Goal: Use online tool/utility: Use online tool/utility

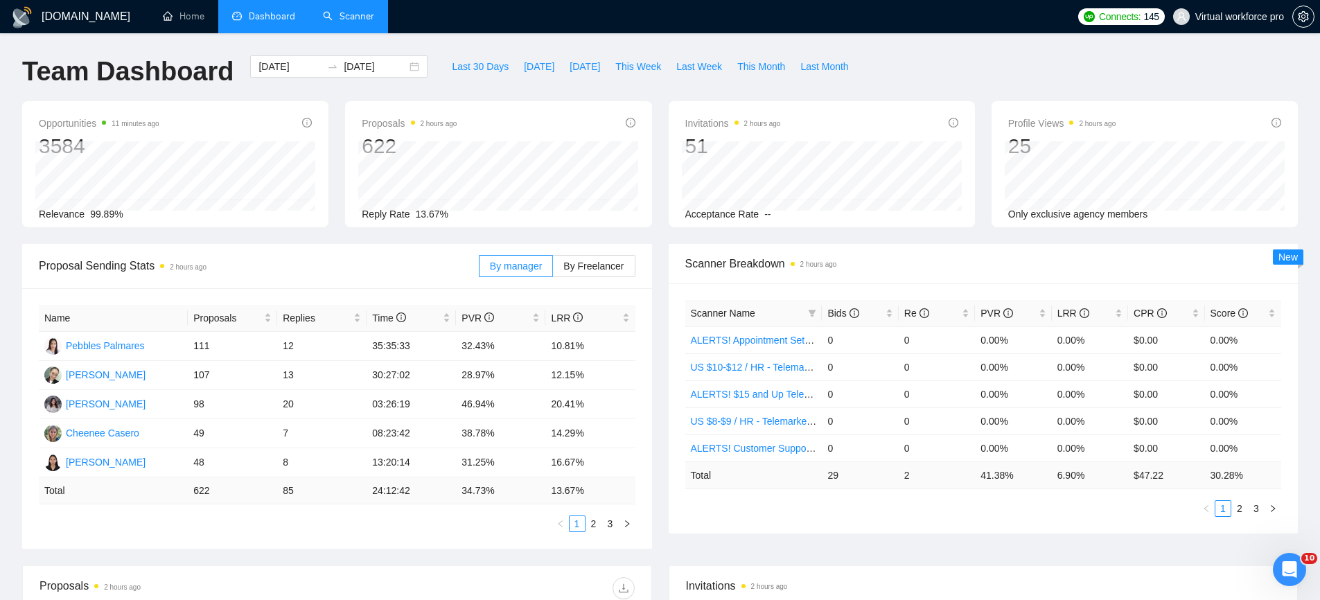
click at [362, 16] on link "Scanner" at bounding box center [348, 16] width 51 height 12
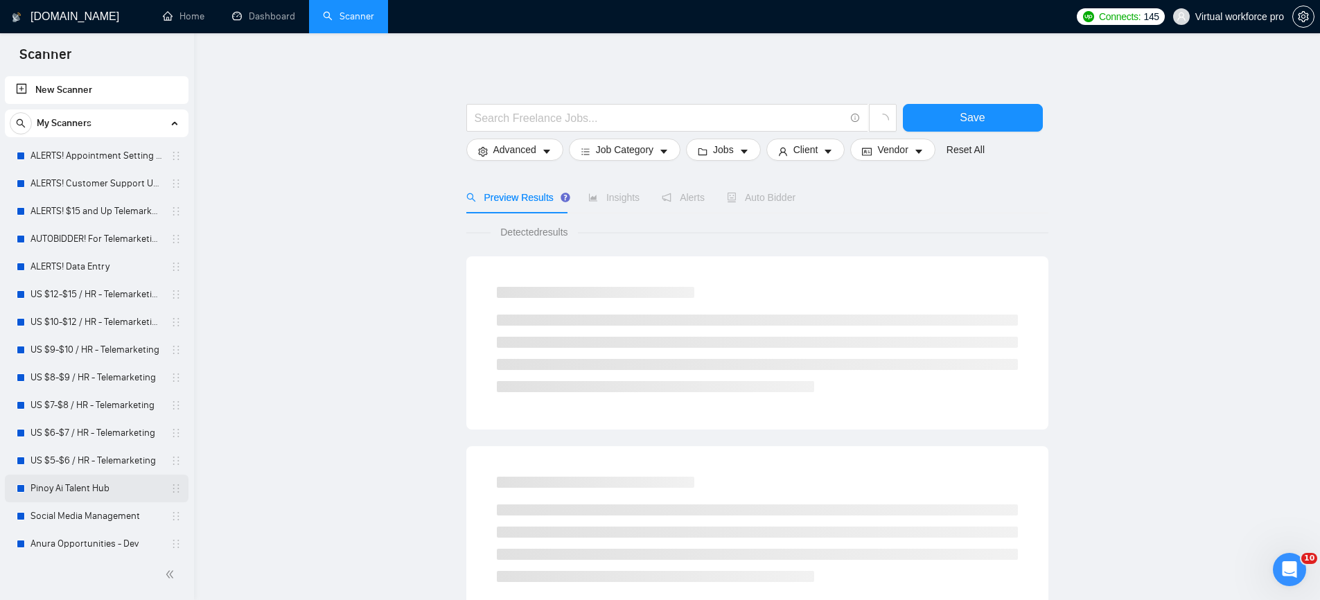
click at [91, 482] on link "Pinoy Ai Talent Hub" at bounding box center [96, 489] width 132 height 28
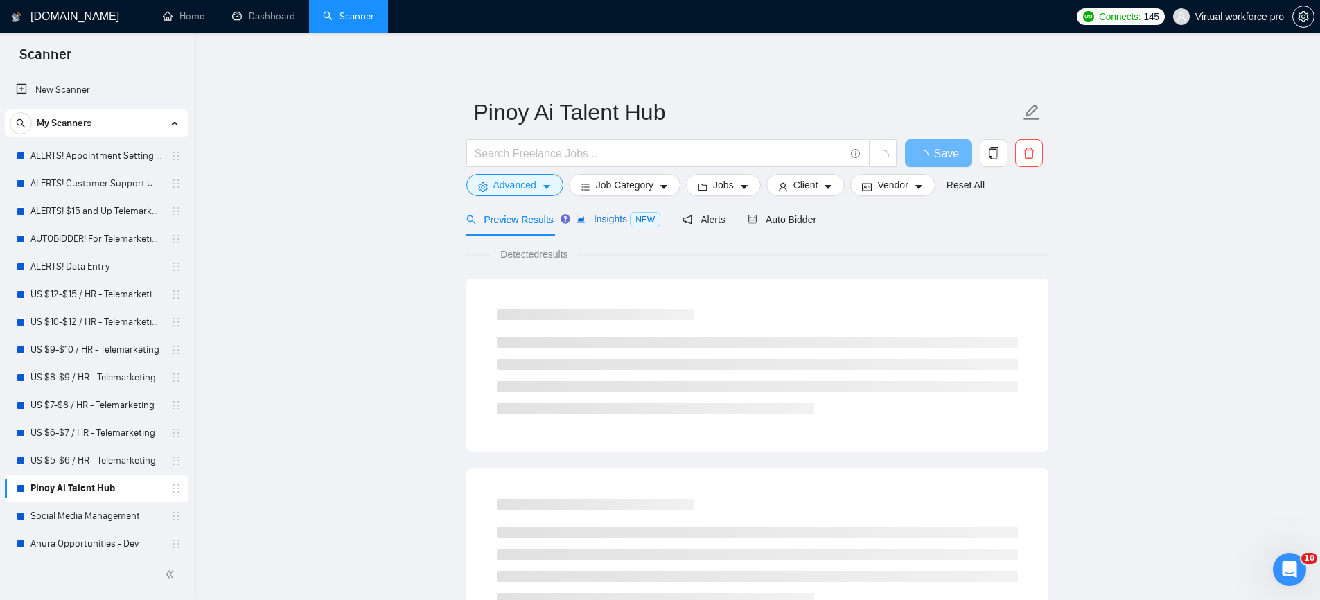
click at [609, 225] on div "Insights NEW" at bounding box center [618, 219] width 85 height 16
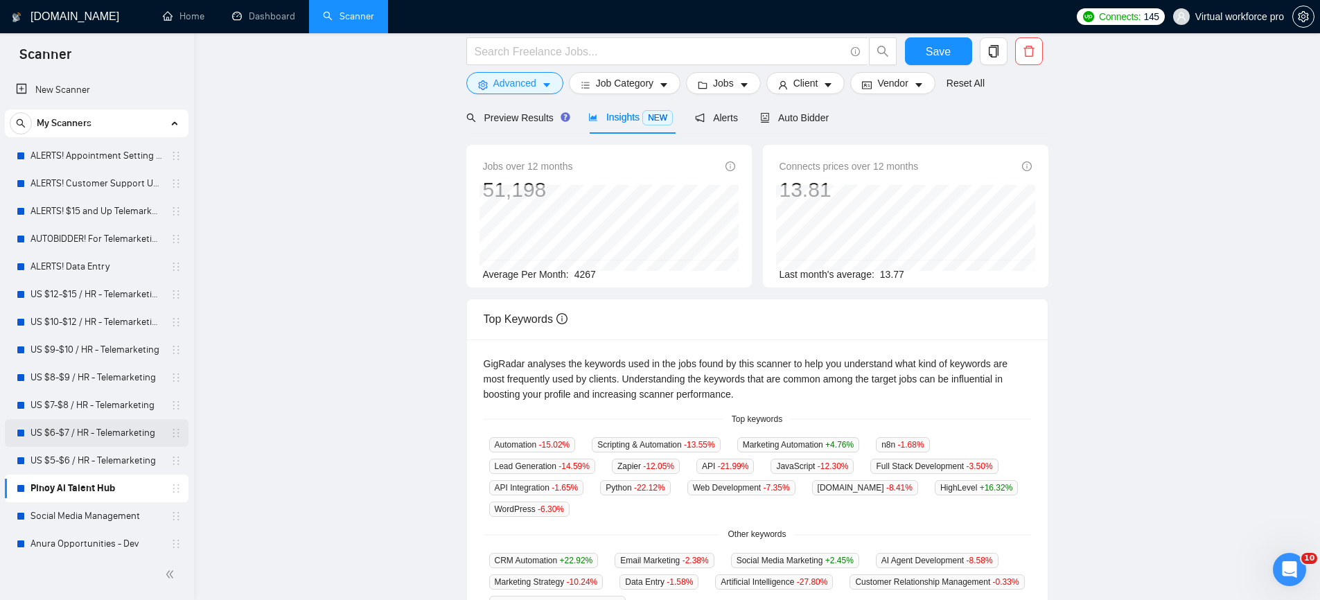
scroll to position [9, 0]
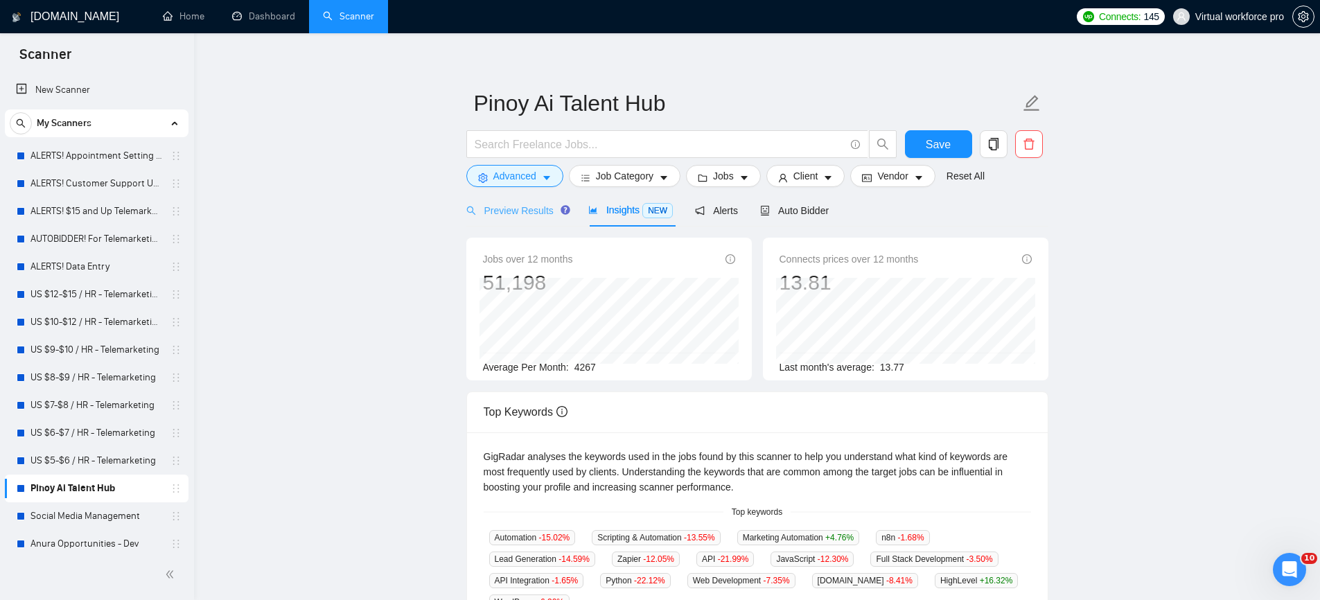
click at [505, 220] on div "Preview Results" at bounding box center [516, 210] width 100 height 33
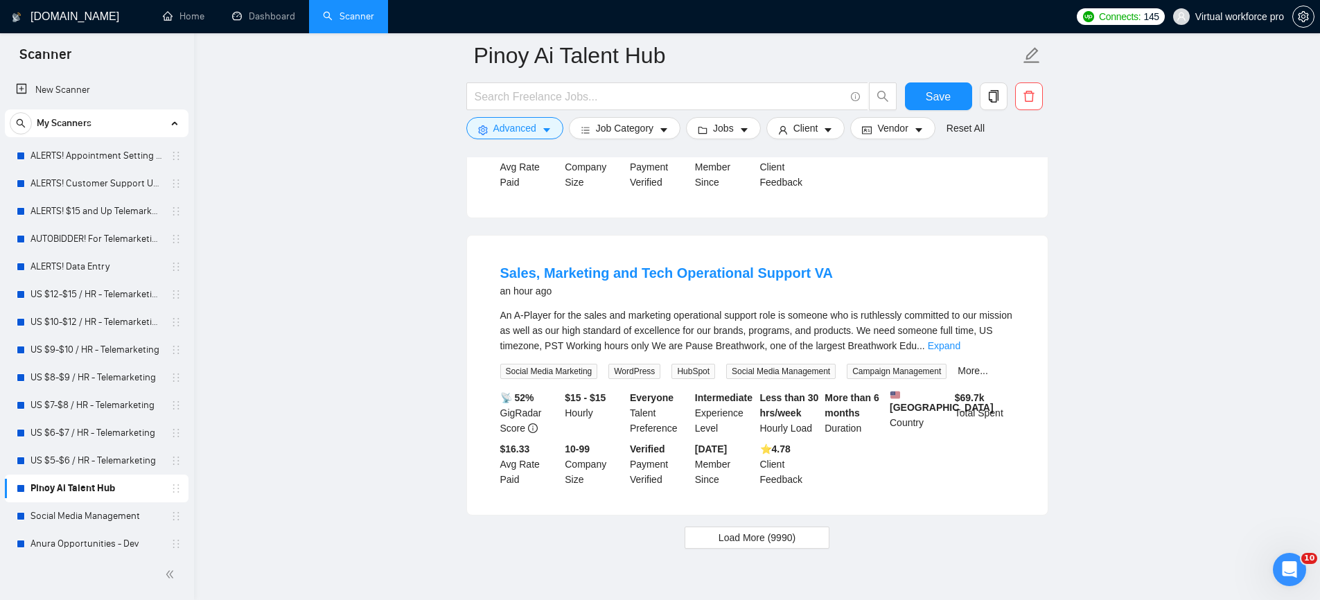
scroll to position [2820, 0]
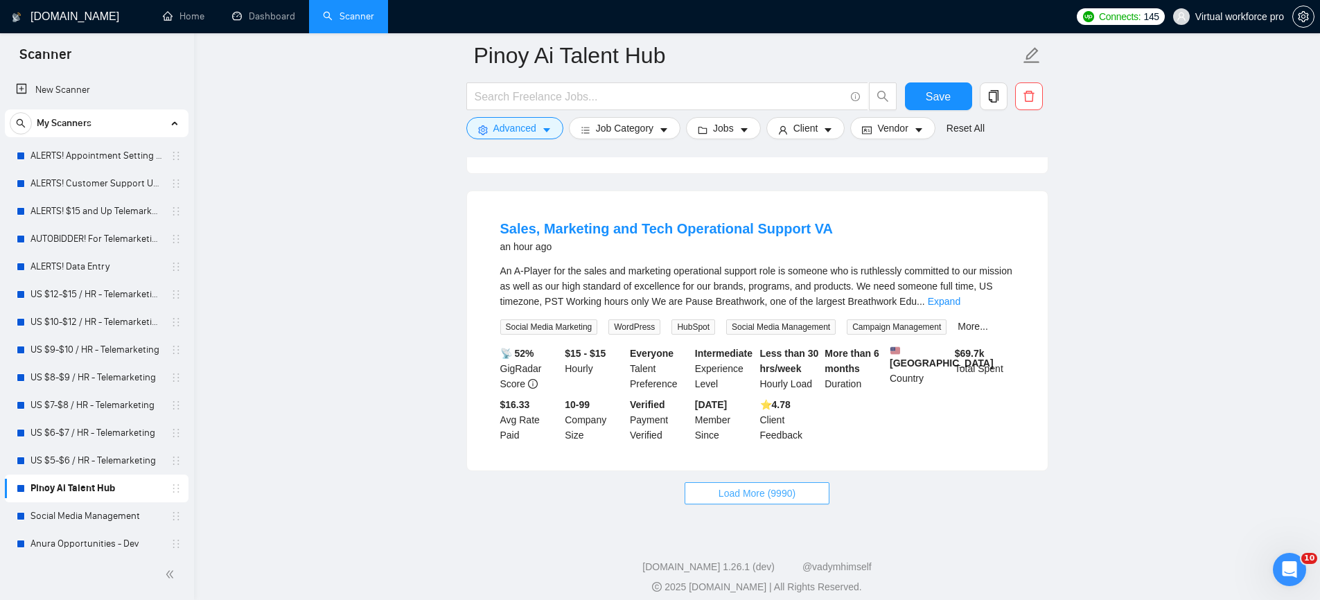
click at [768, 487] on span "Load More (9990)" at bounding box center [757, 493] width 77 height 15
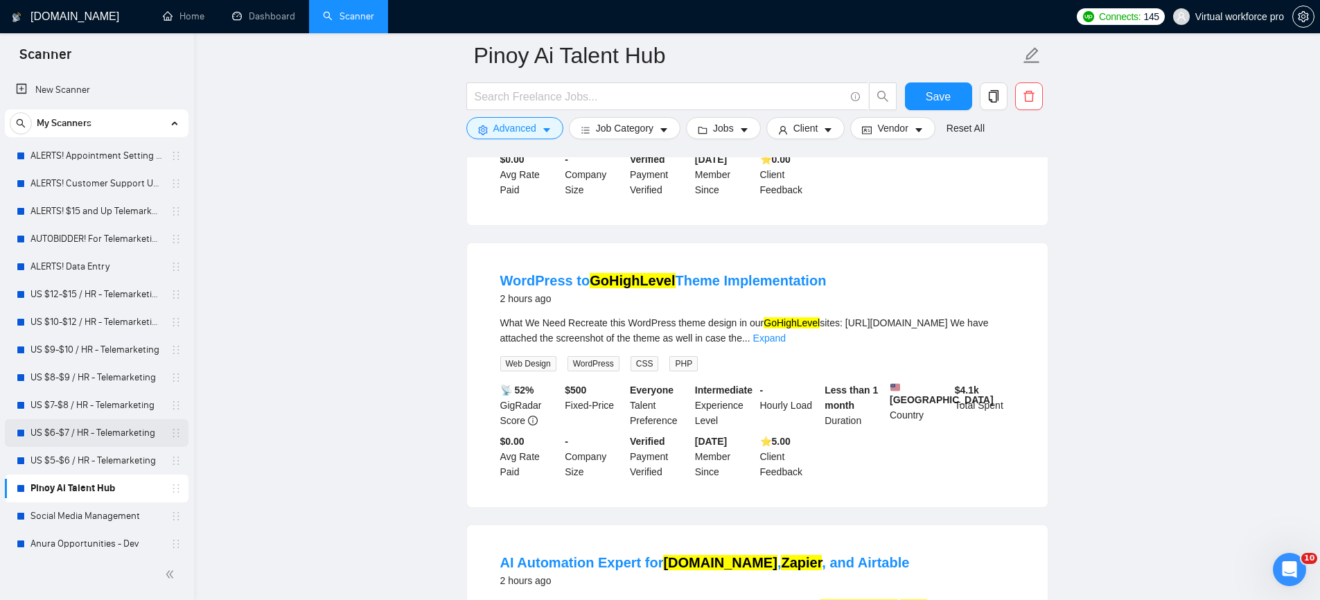
scroll to position [4902, 0]
